Goal: Information Seeking & Learning: Find specific page/section

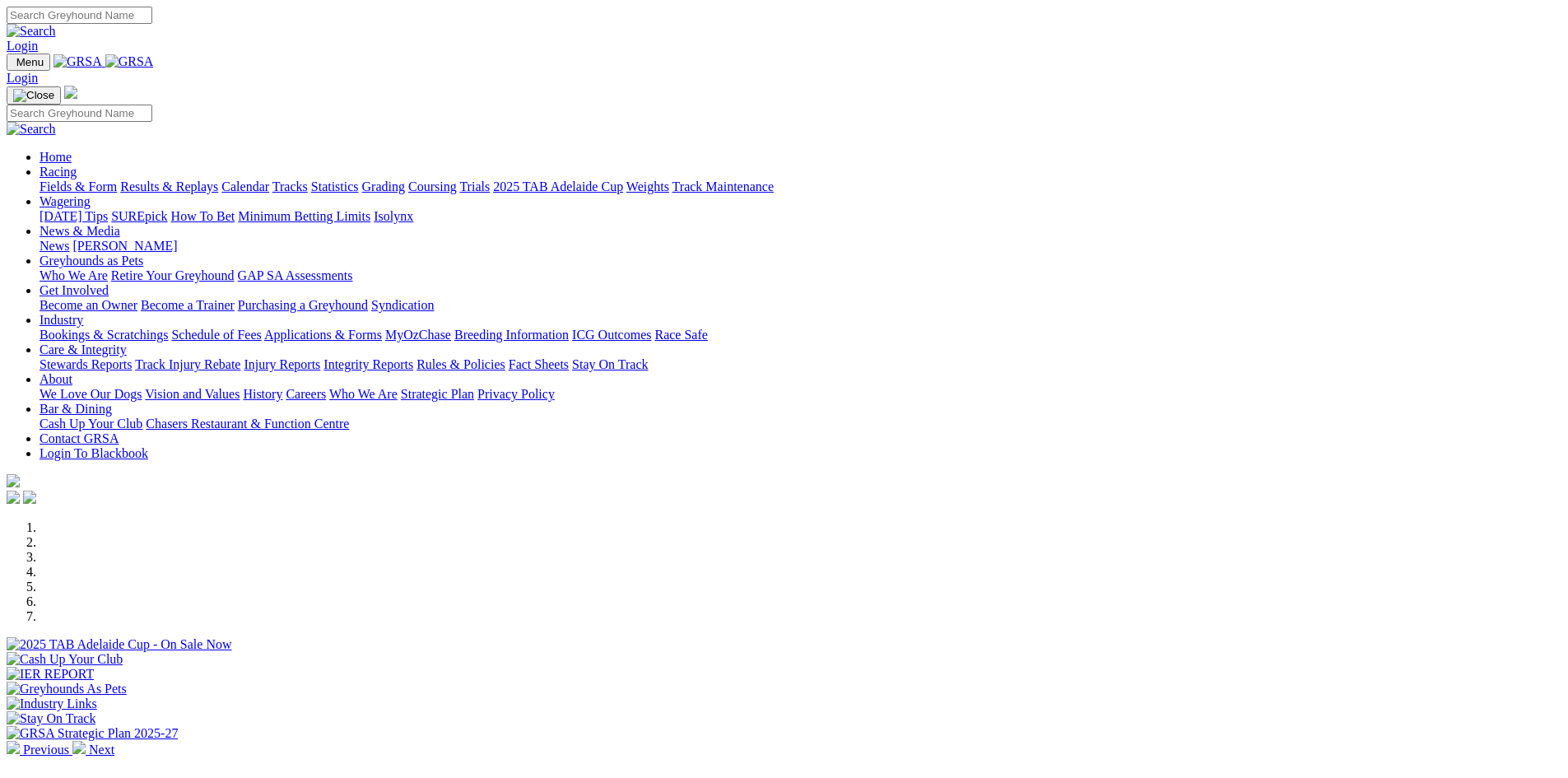
click at [131, 357] on link "Stewards Reports" at bounding box center [86, 364] width 92 height 14
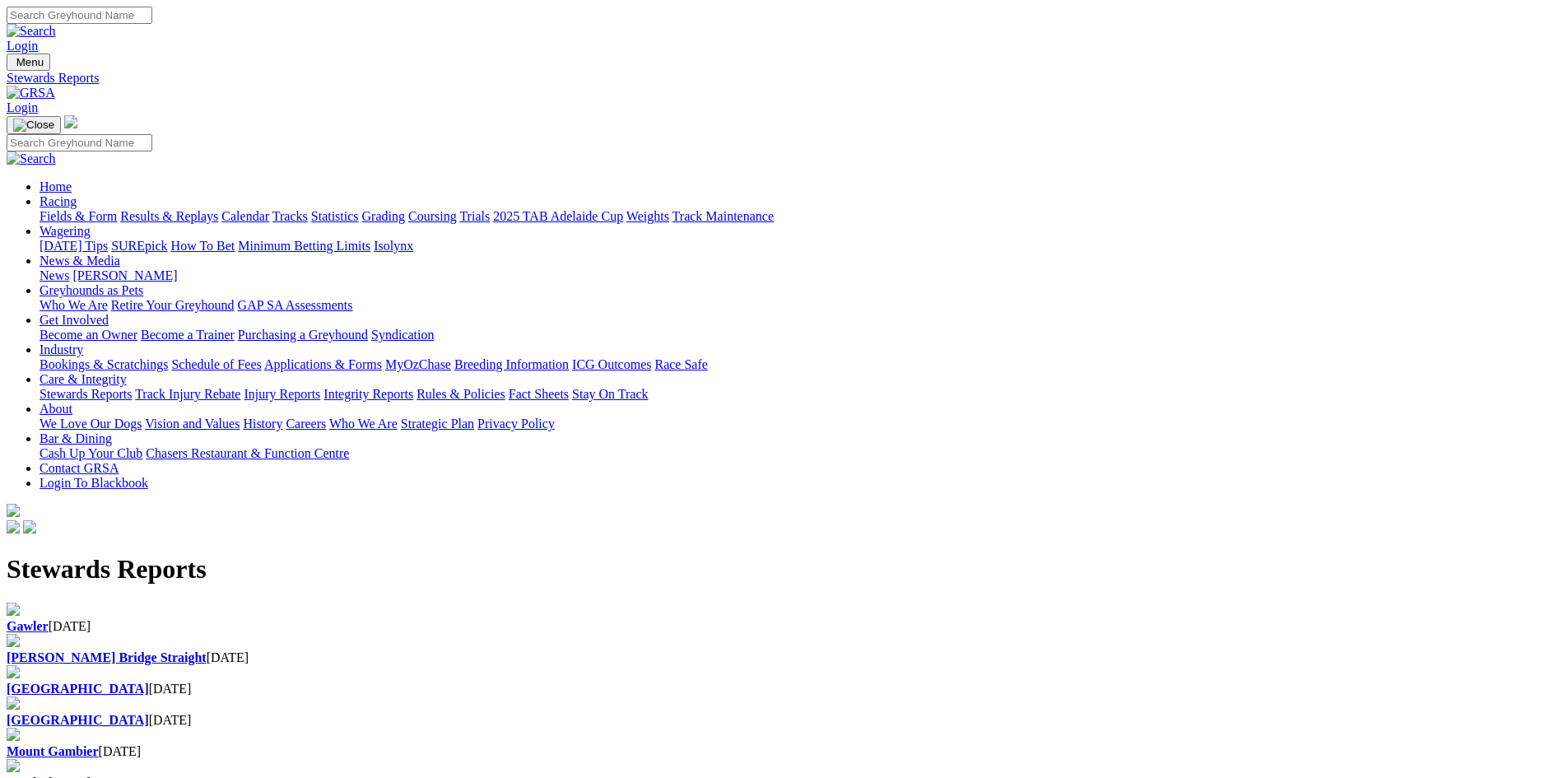
click at [349, 619] on div "Gawler 24 Sep 2025" at bounding box center [784, 625] width 1554 height 14
click at [55, 86] on img at bounding box center [31, 92] width 48 height 14
